Goal: Information Seeking & Learning: Learn about a topic

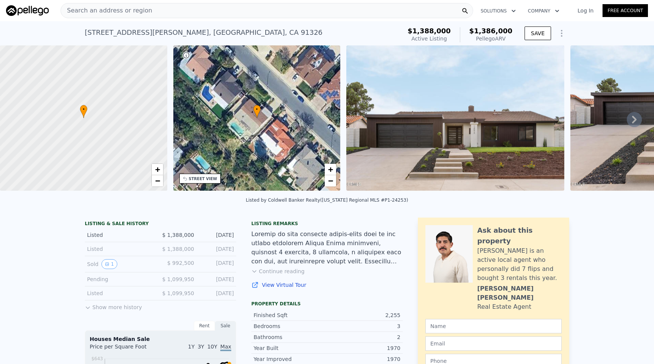
click at [89, 309] on icon at bounding box center [88, 308] width 6 height 6
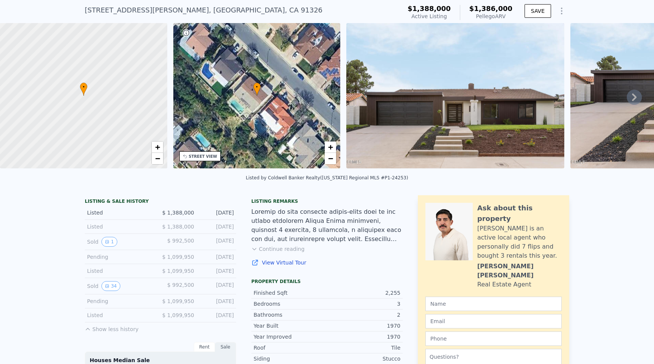
scroll to position [27, 0]
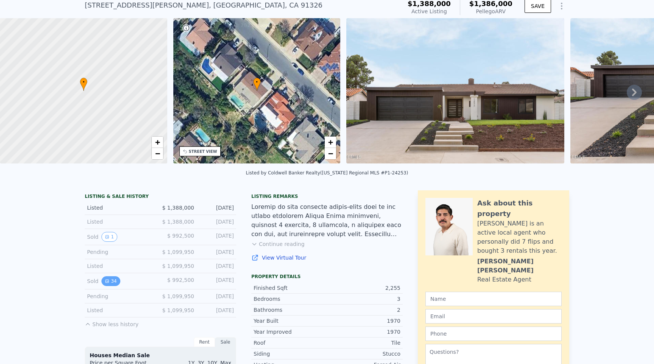
click at [106, 282] on icon "View historical data" at bounding box center [107, 281] width 5 height 5
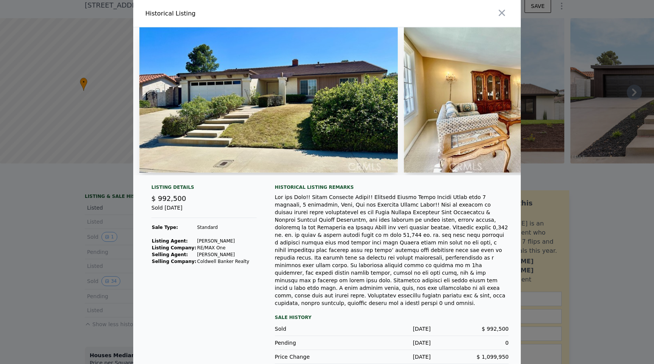
click at [258, 143] on img at bounding box center [268, 99] width 259 height 145
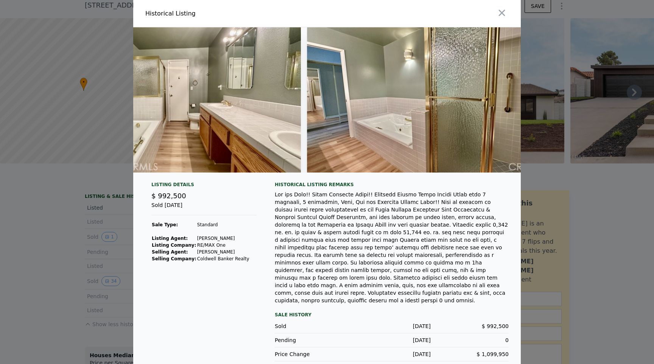
scroll to position [2, 0]
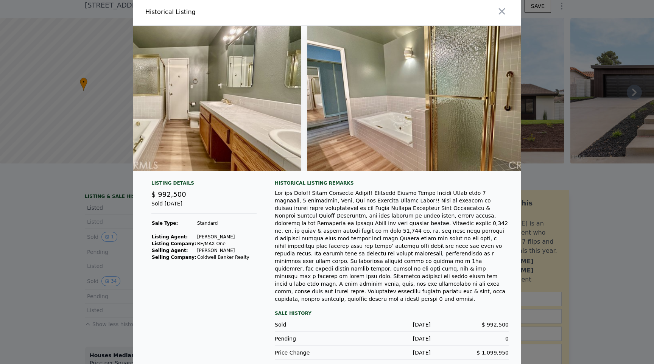
click at [35, 270] on div at bounding box center [327, 182] width 654 height 364
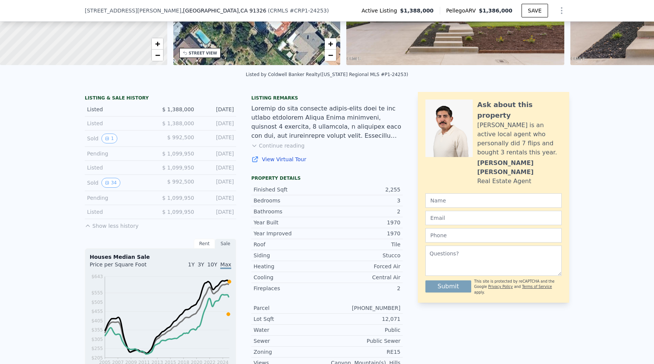
scroll to position [0, 0]
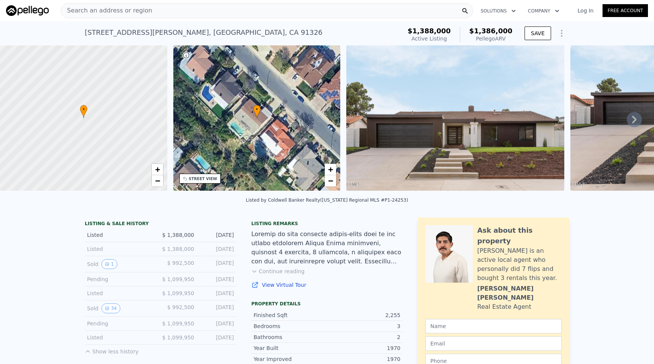
click at [501, 122] on img at bounding box center [455, 117] width 218 height 145
